Goal: Information Seeking & Learning: Learn about a topic

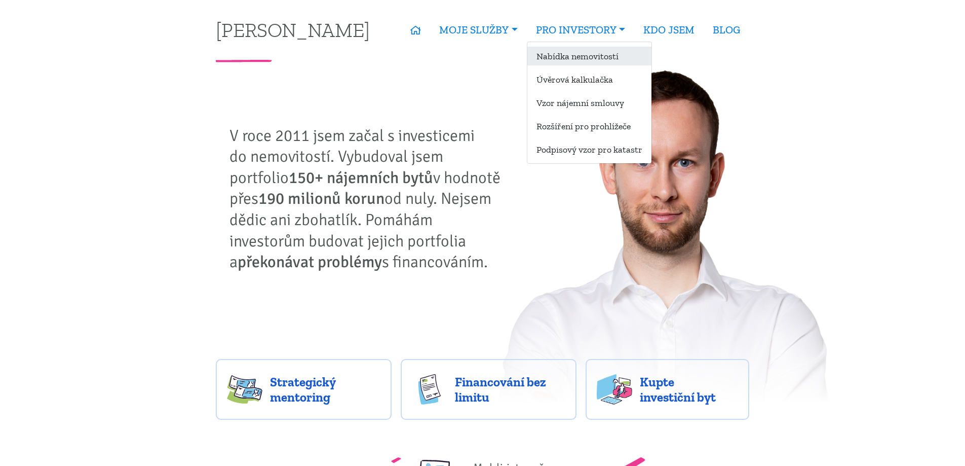
click at [578, 56] on link "Nabídka nemovitostí" at bounding box center [590, 56] width 124 height 19
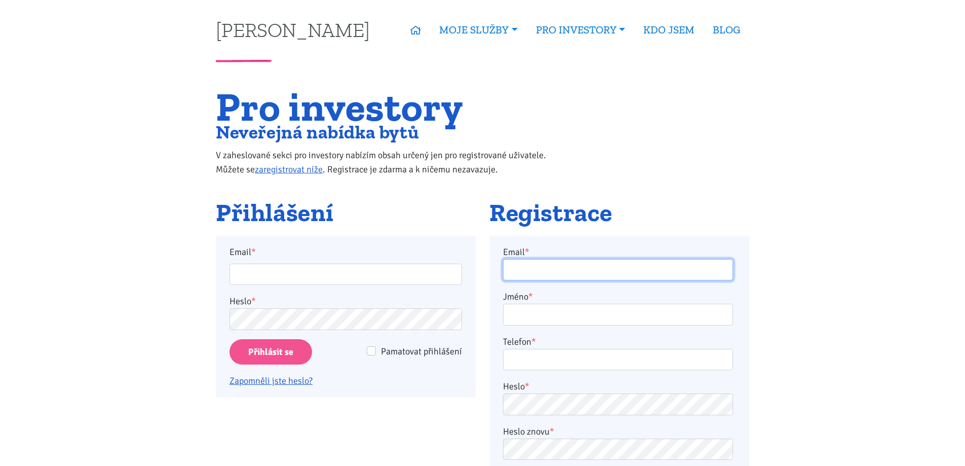
type input "[EMAIL_ADDRESS][DOMAIN_NAME]"
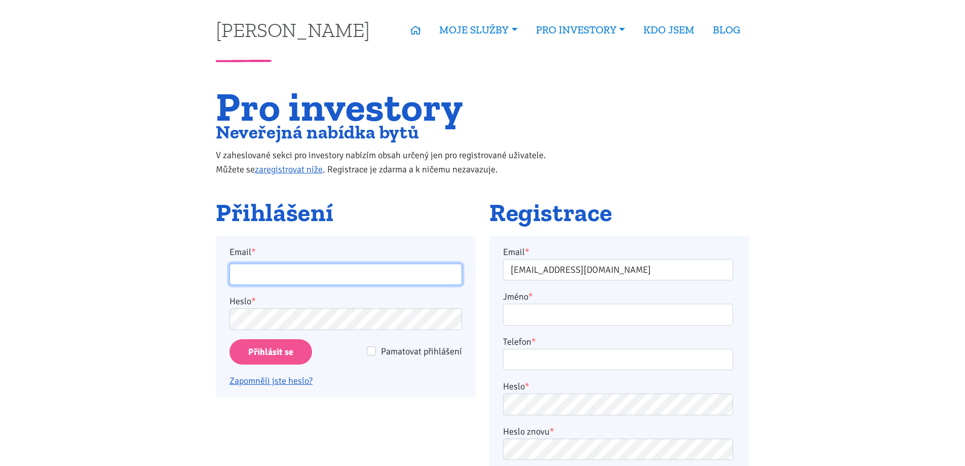
type input "[EMAIL_ADDRESS][DOMAIN_NAME]"
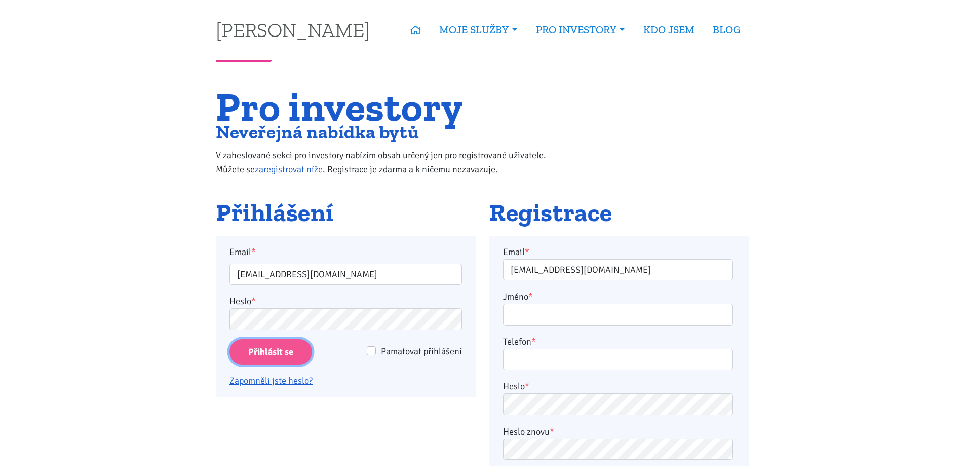
click at [262, 352] on input "Přihlásit se" at bounding box center [271, 352] width 83 height 26
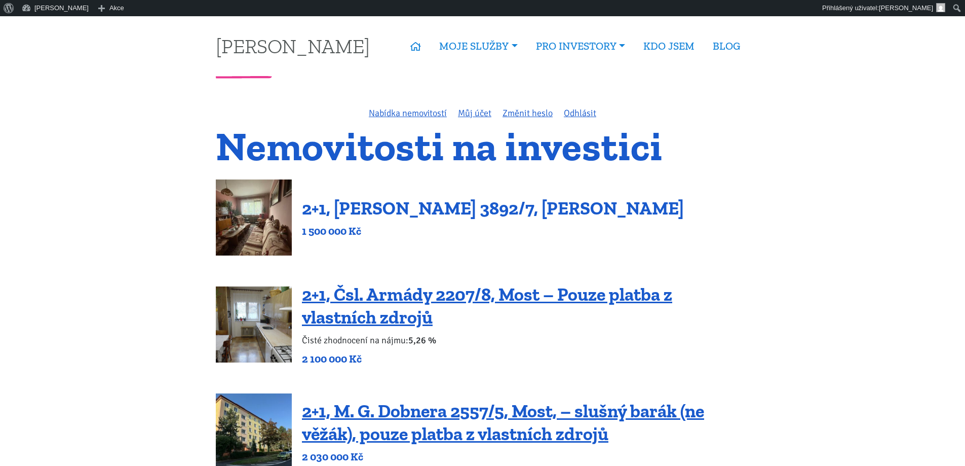
click at [450, 210] on link "2+1, [PERSON_NAME] 3892/7, [PERSON_NAME]" at bounding box center [493, 208] width 382 height 22
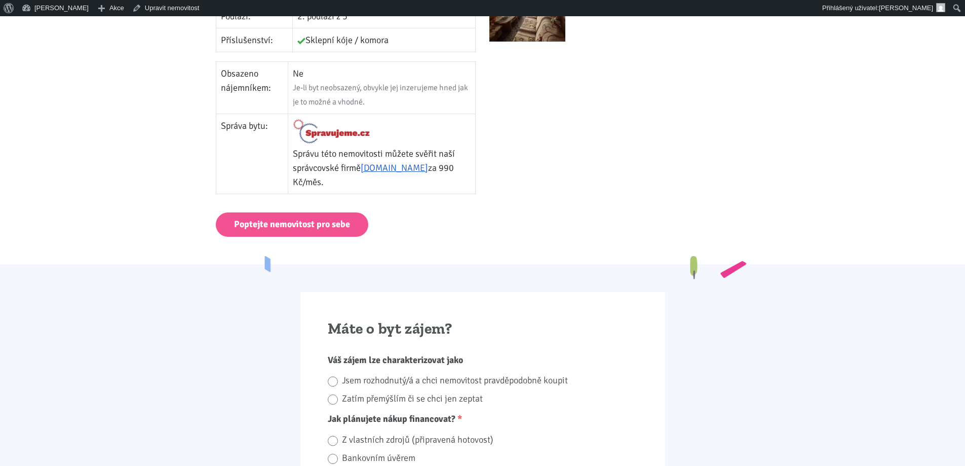
scroll to position [507, 0]
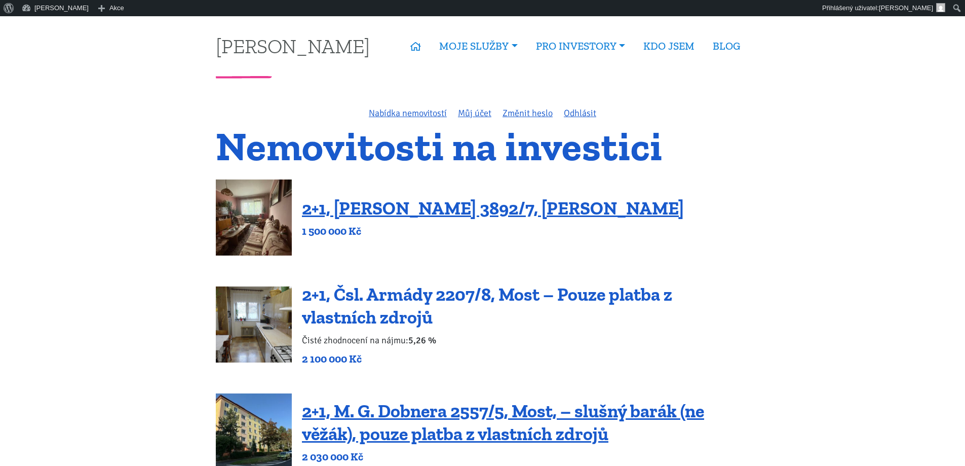
click at [447, 294] on link "2+1, Čsl. Armády 2207/8, Most – Pouze platba z vlastních zdrojů" at bounding box center [487, 305] width 370 height 45
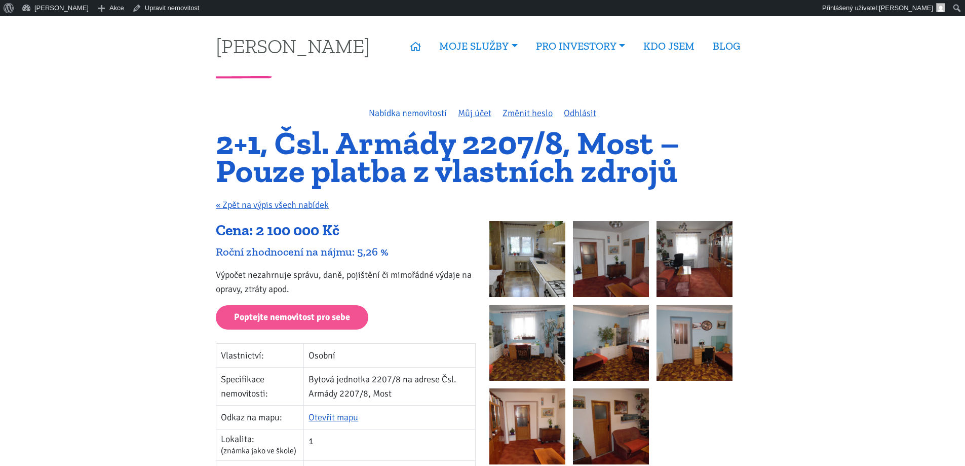
click at [416, 115] on link "Nabídka nemovitostí" at bounding box center [408, 112] width 78 height 11
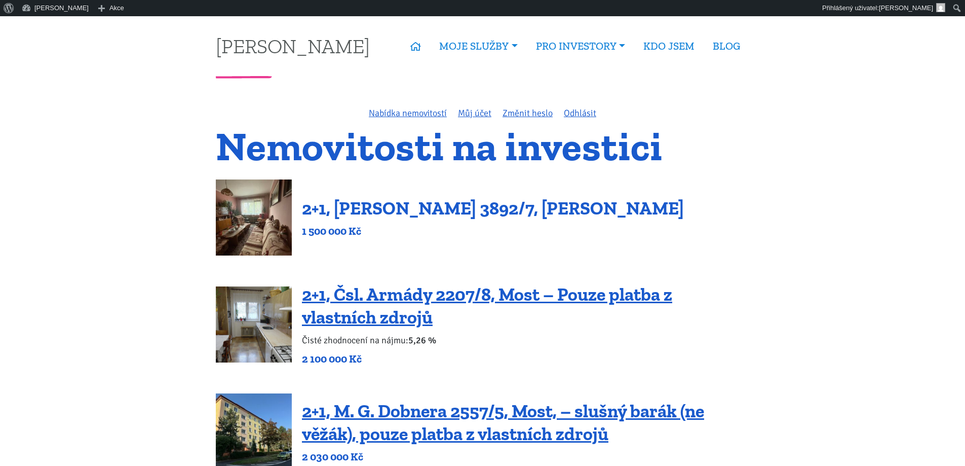
click at [367, 203] on link "2+1, [PERSON_NAME] 3892/7, [PERSON_NAME]" at bounding box center [493, 208] width 382 height 22
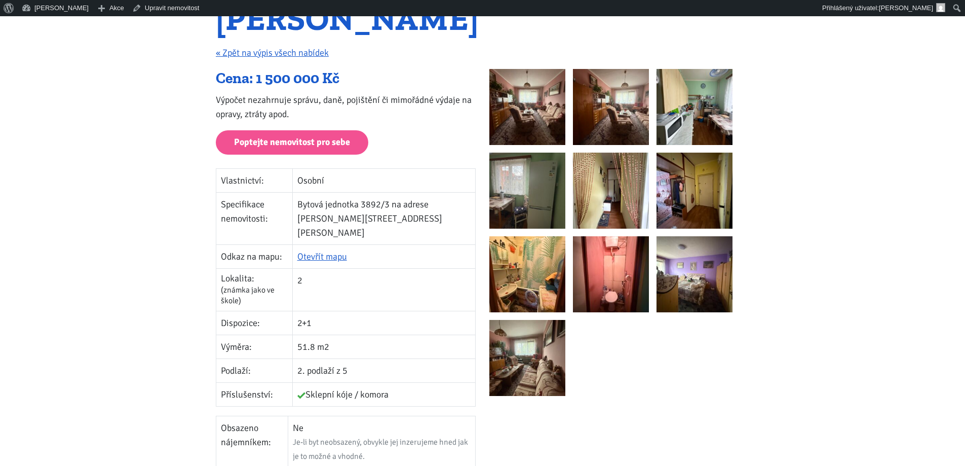
scroll to position [101, 0]
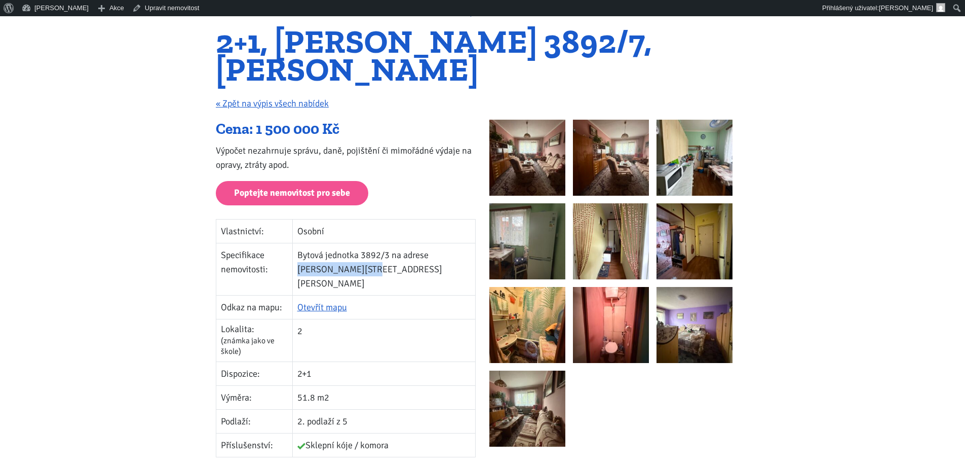
drag, startPoint x: 313, startPoint y: 268, endPoint x: 380, endPoint y: 266, distance: 66.4
click at [380, 266] on td "Bytová jednotka 3892/3 na adrese Beethovenova 3892/7, Chomutov" at bounding box center [383, 269] width 183 height 52
copy td "Beethovenova 3892"
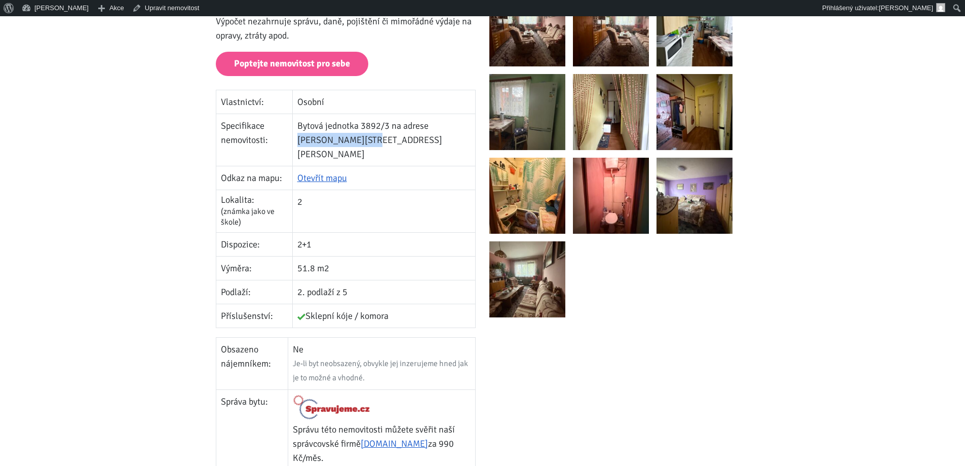
scroll to position [152, 0]
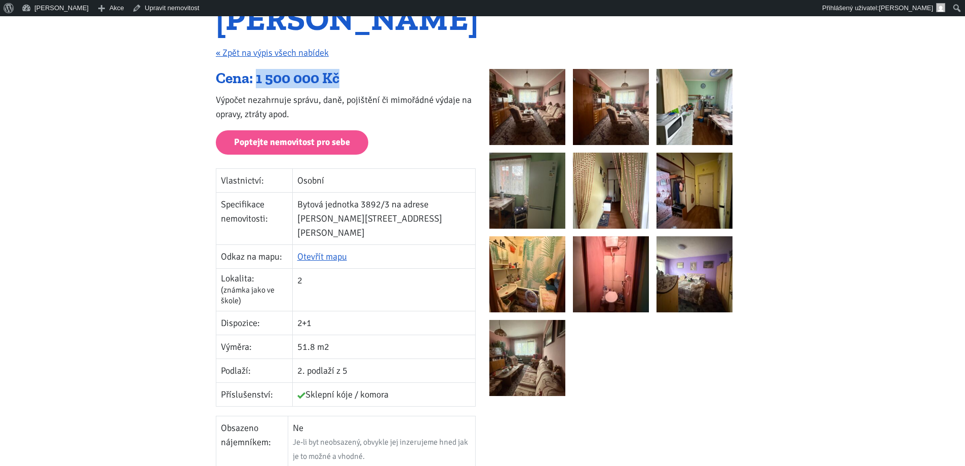
drag, startPoint x: 257, startPoint y: 78, endPoint x: 348, endPoint y: 87, distance: 91.7
click at [348, 87] on div "Cena: 1 500 000 Kč" at bounding box center [346, 78] width 260 height 19
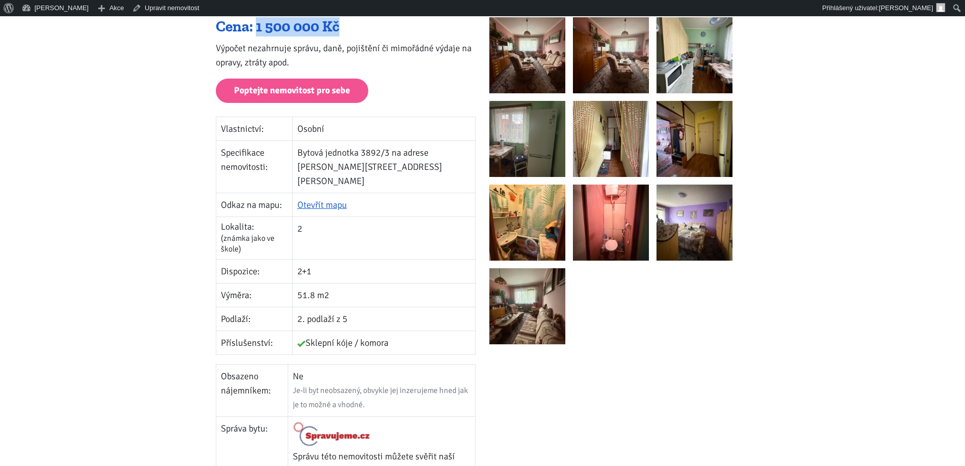
scroll to position [203, 0]
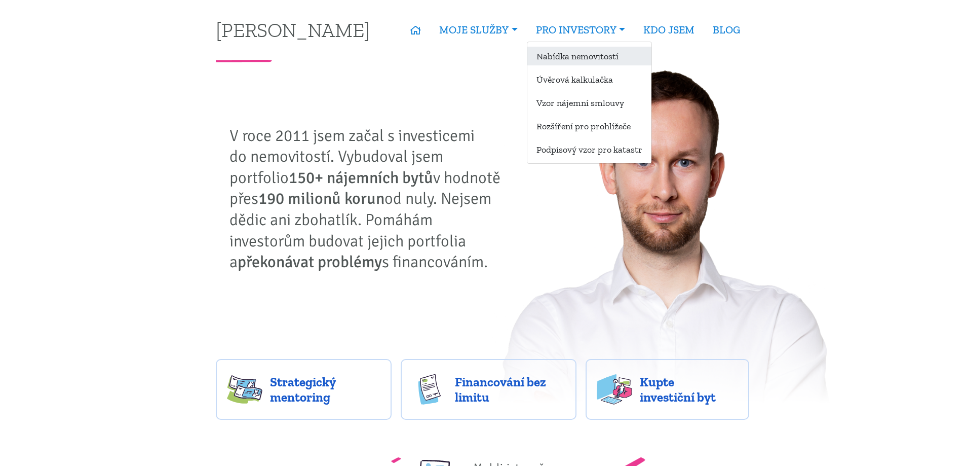
click at [582, 54] on link "Nabídka nemovitostí" at bounding box center [590, 56] width 124 height 19
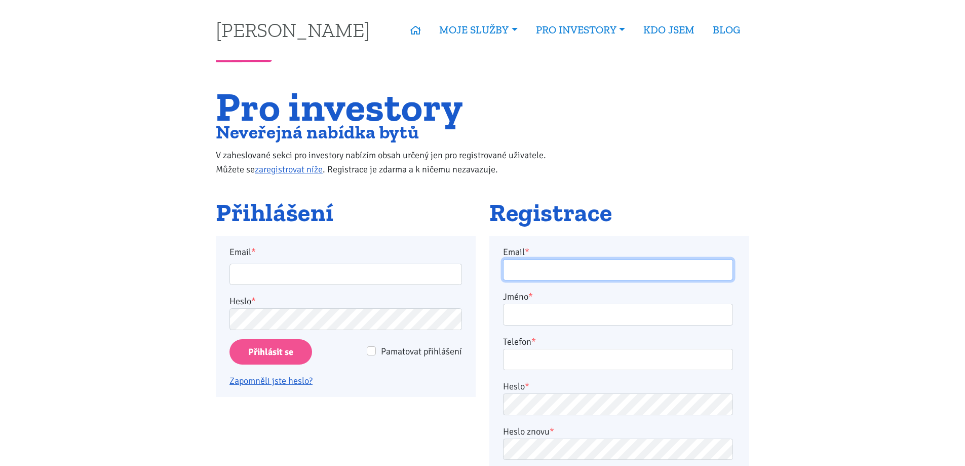
type input "[EMAIL_ADDRESS][DOMAIN_NAME]"
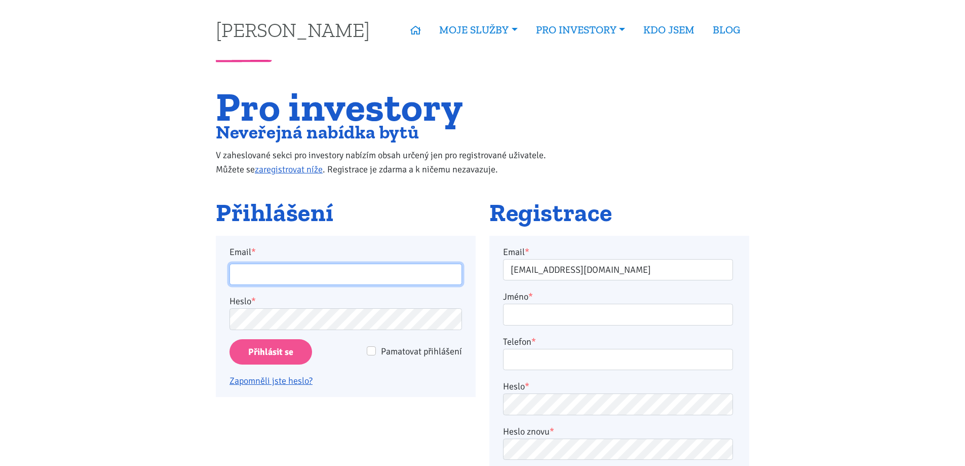
type input "[EMAIL_ADDRESS][DOMAIN_NAME]"
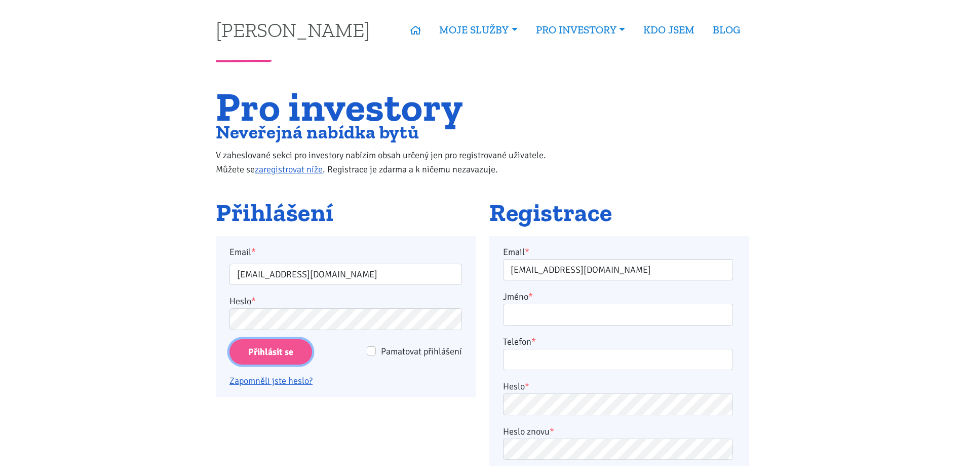
click at [275, 353] on input "Přihlásit se" at bounding box center [271, 352] width 83 height 26
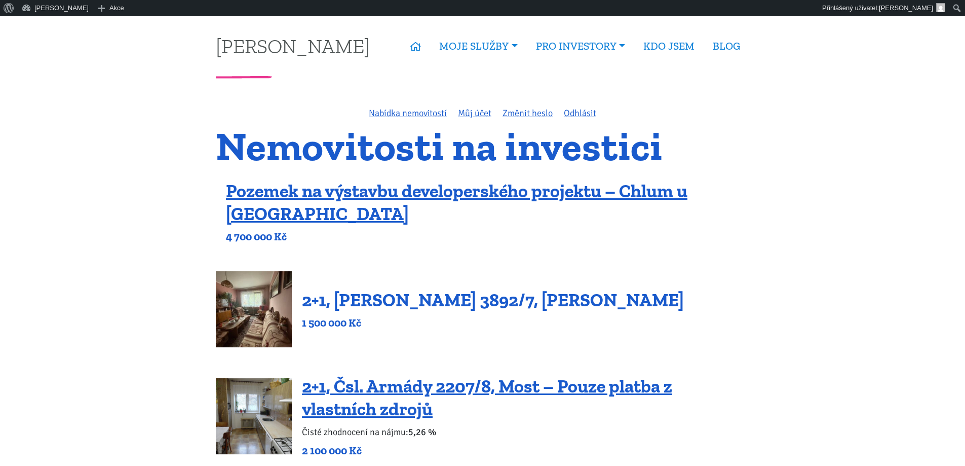
click at [473, 296] on link "2+1, Beethovenova 3892/7, Chomutov" at bounding box center [493, 300] width 382 height 22
